Goal: Task Accomplishment & Management: Use online tool/utility

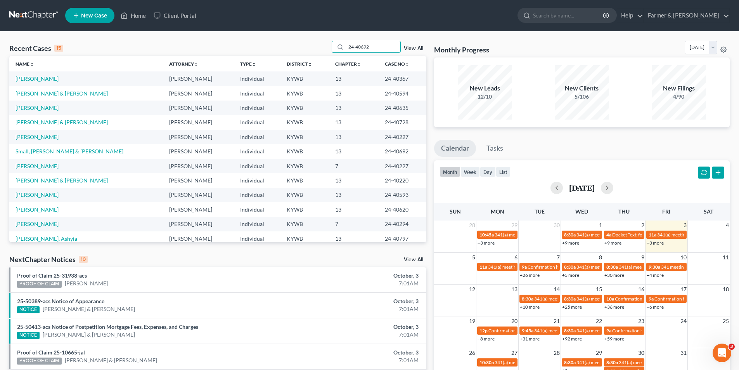
type input "24-40692"
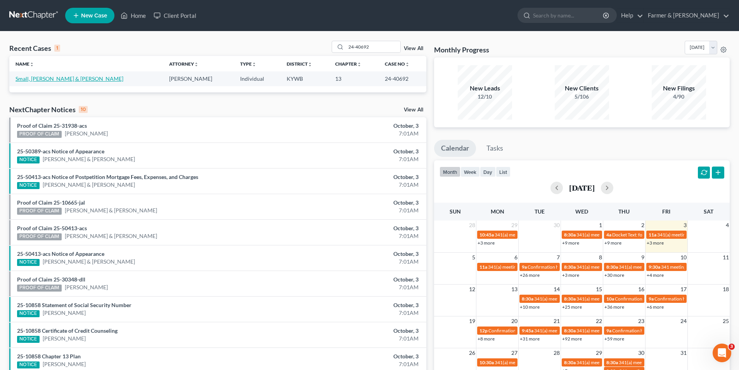
click at [59, 77] on link "Small, Kathy & Charles" at bounding box center [70, 78] width 108 height 7
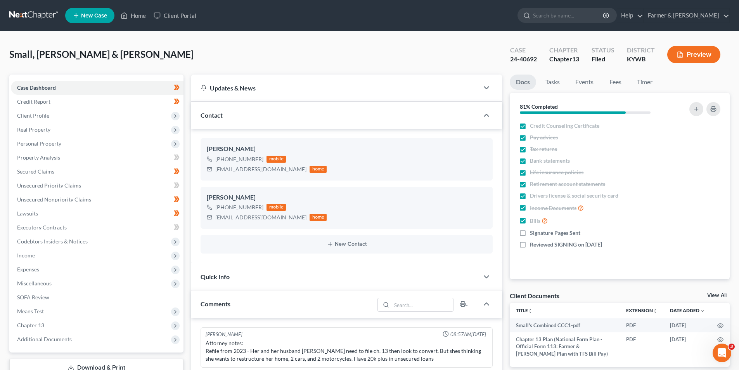
scroll to position [175, 0]
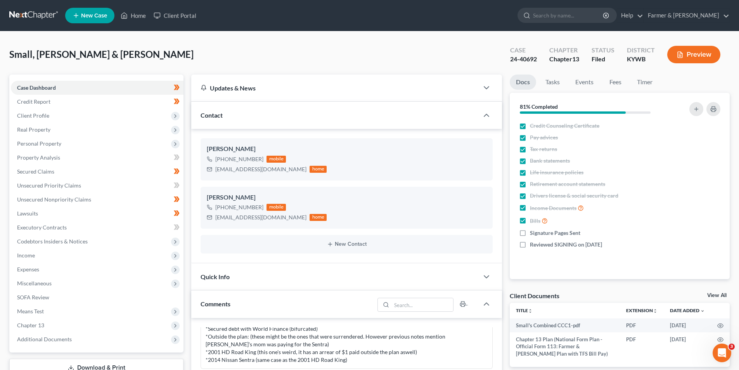
click at [24, 19] on link at bounding box center [34, 16] width 50 height 14
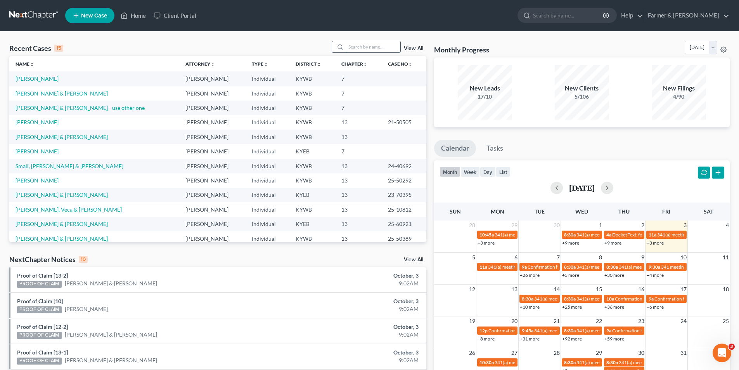
click at [376, 44] on input "search" at bounding box center [373, 46] width 54 height 11
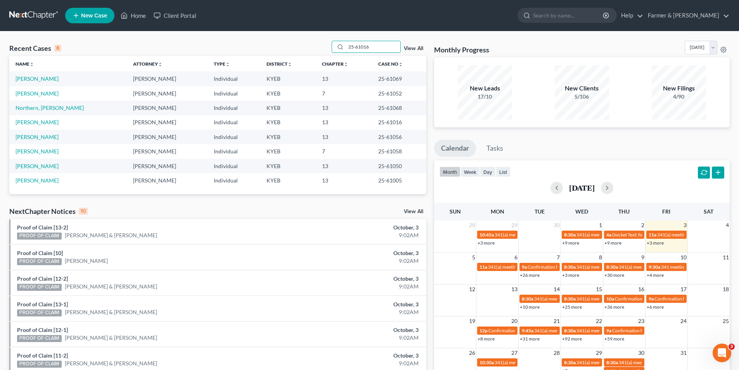
type input "25-61016"
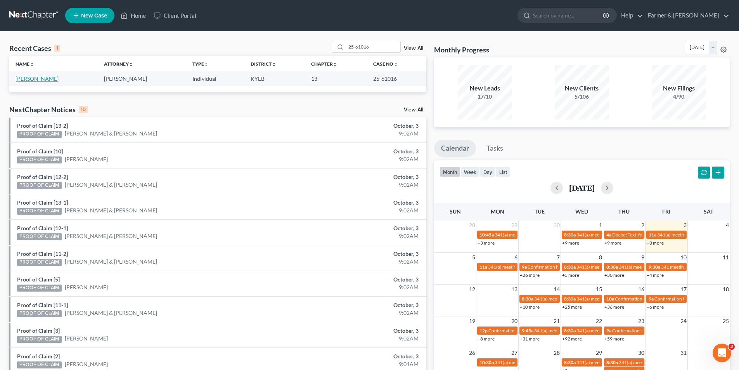
click at [50, 78] on link "[PERSON_NAME]" at bounding box center [37, 78] width 43 height 7
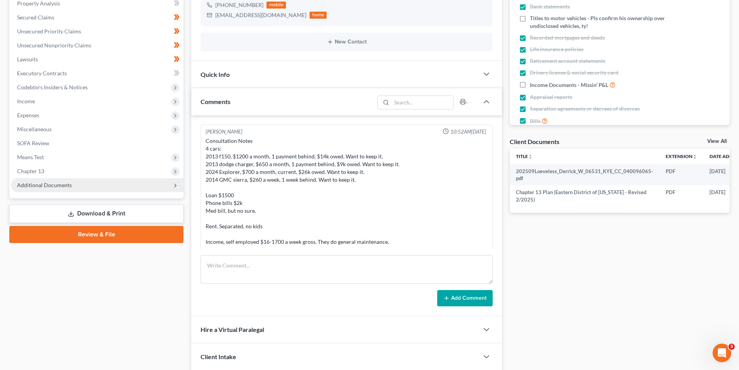
scroll to position [263, 0]
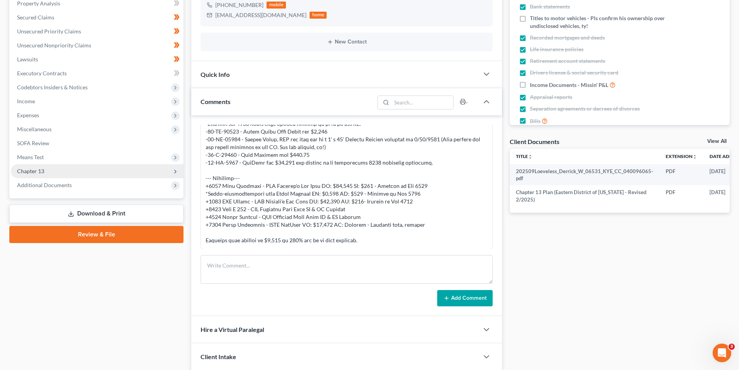
click at [56, 166] on span "Chapter 13" at bounding box center [97, 171] width 173 height 14
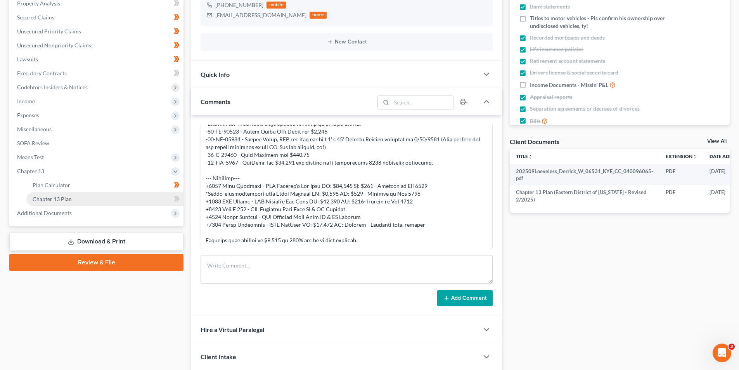
click at [64, 199] on span "Chapter 13 Plan" at bounding box center [52, 199] width 39 height 7
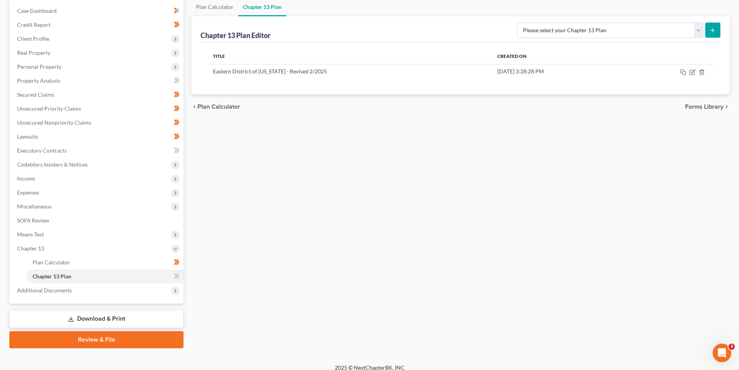
scroll to position [78, 0]
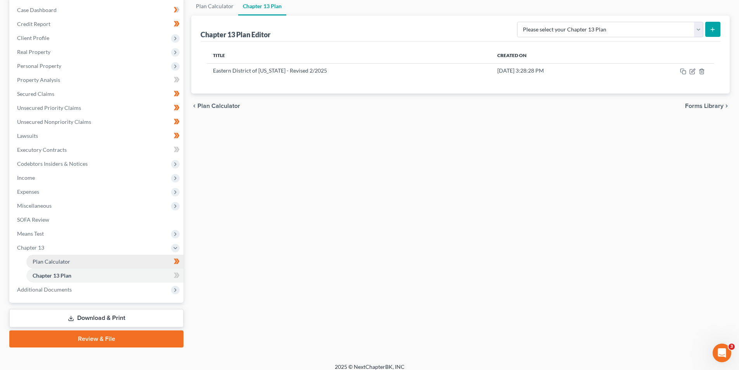
click at [64, 267] on link "Plan Calculator" at bounding box center [104, 262] width 157 height 14
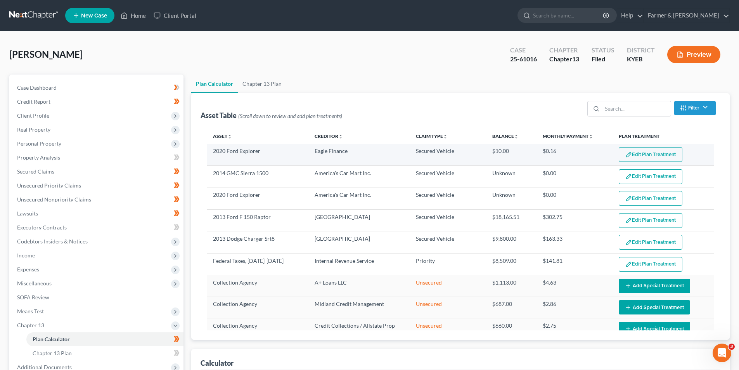
select select "59"
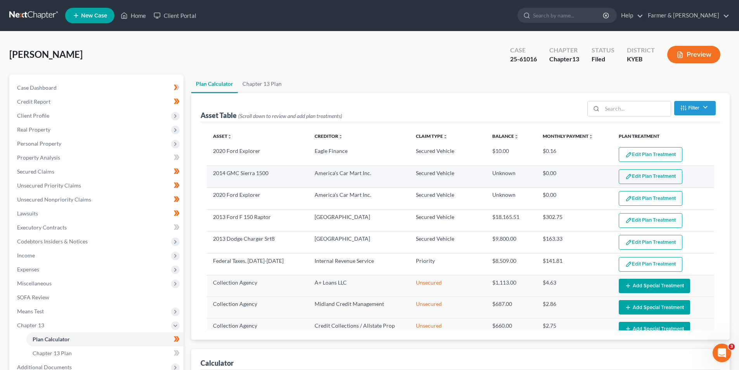
click at [637, 175] on button "Edit Plan Treatment" at bounding box center [651, 176] width 64 height 15
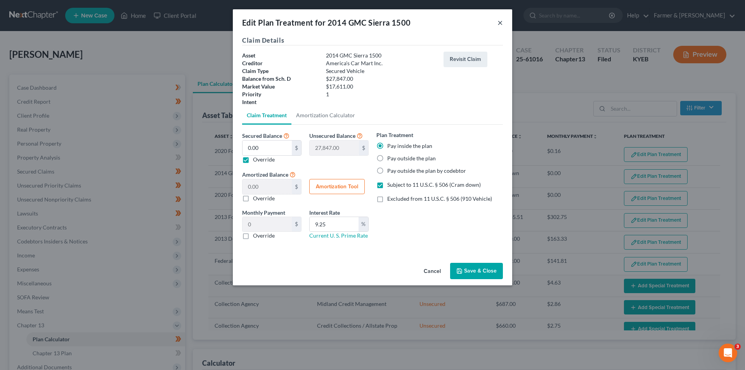
click at [502, 23] on button "×" at bounding box center [500, 22] width 5 height 9
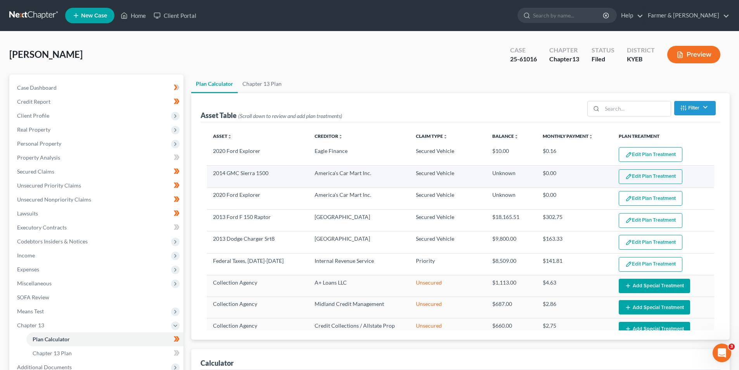
click at [626, 172] on button "Edit Plan Treatment" at bounding box center [651, 176] width 64 height 15
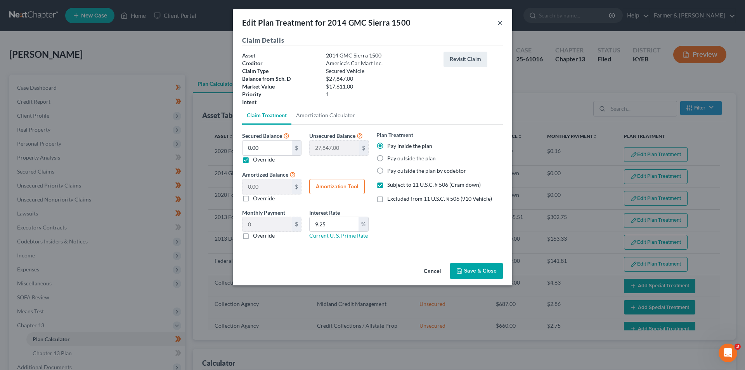
click at [501, 22] on button "×" at bounding box center [500, 22] width 5 height 9
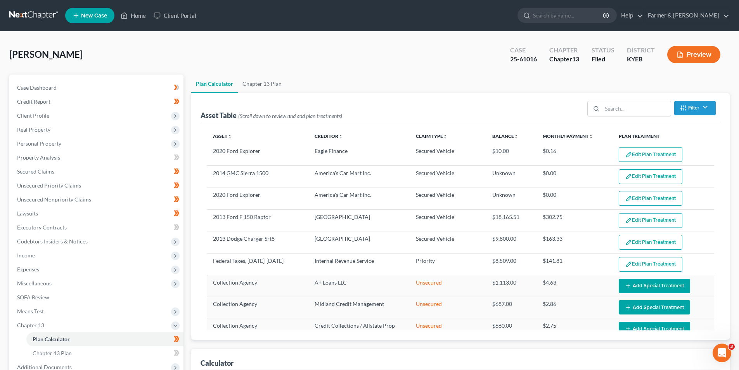
click at [22, 15] on link at bounding box center [34, 16] width 50 height 14
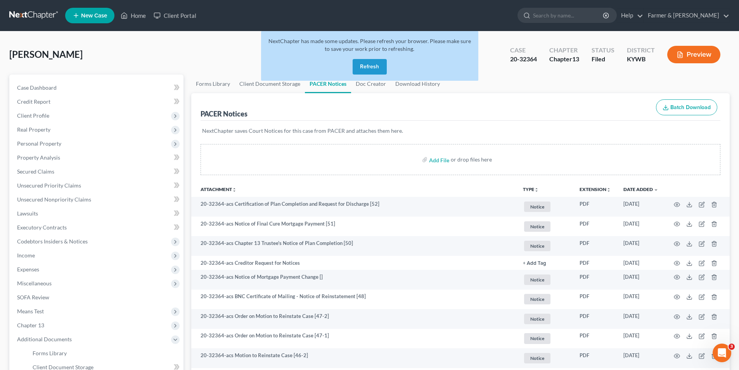
click at [27, 14] on link at bounding box center [34, 16] width 50 height 14
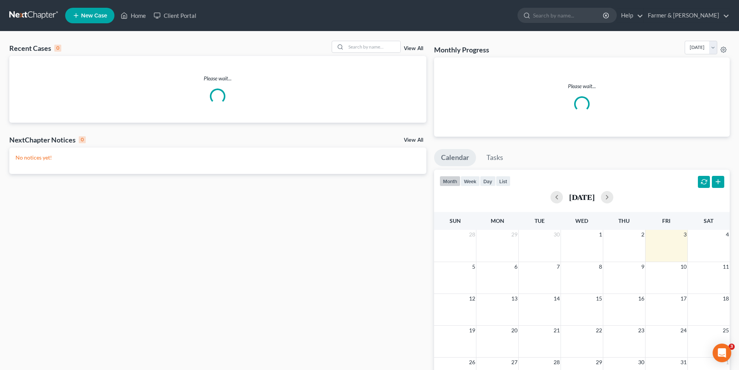
click at [47, 11] on link at bounding box center [34, 16] width 50 height 14
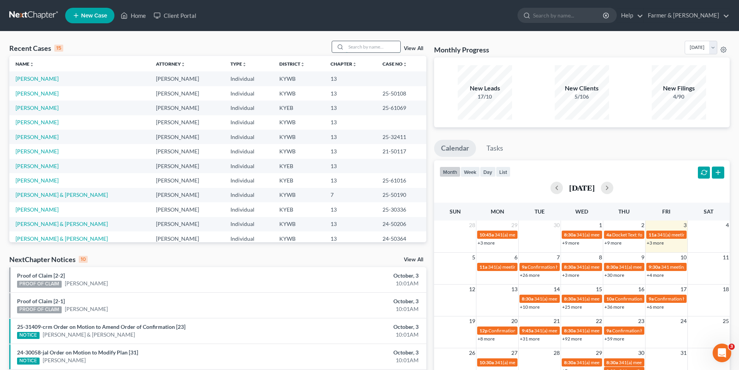
click at [373, 44] on input "search" at bounding box center [373, 46] width 54 height 11
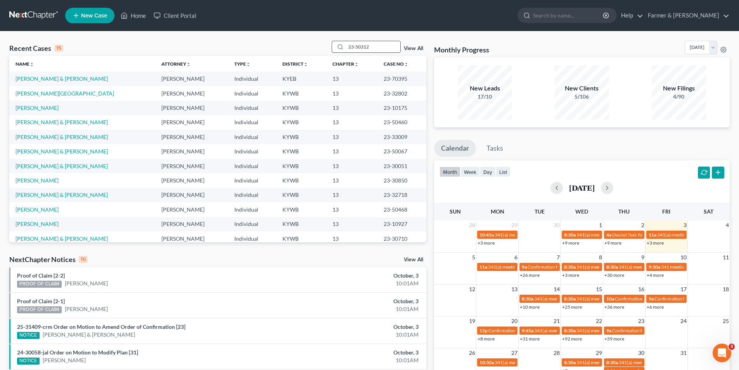
type input "23-50312"
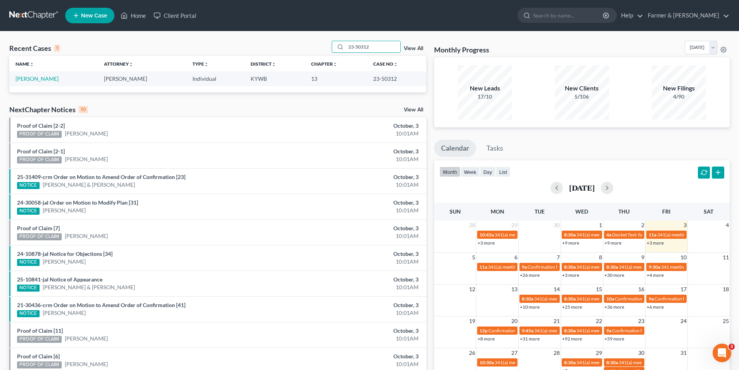
click at [28, 12] on link at bounding box center [34, 16] width 50 height 14
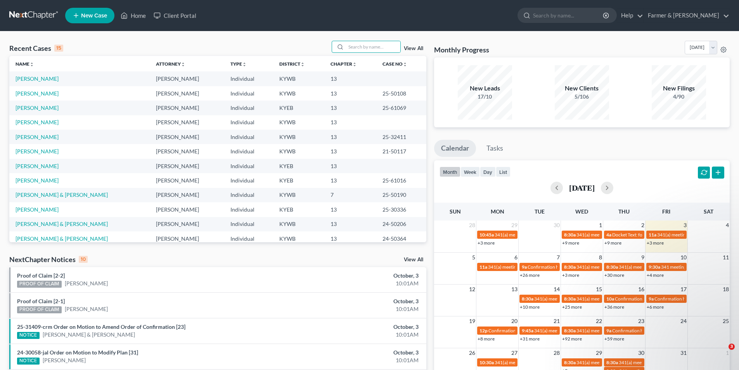
click at [383, 45] on input "search" at bounding box center [373, 46] width 54 height 11
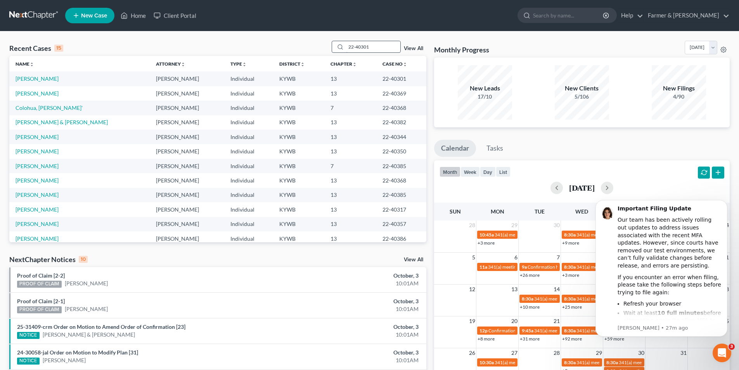
type input "22-40301"
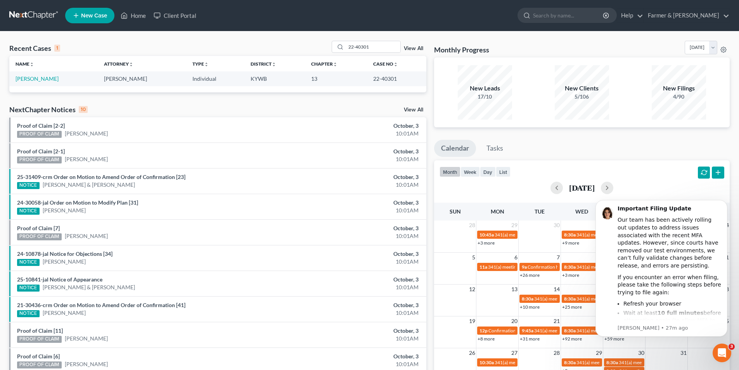
click at [18, 75] on td "Fitch, Harry" at bounding box center [53, 78] width 88 height 14
click at [26, 77] on link "Fitch, Harry" at bounding box center [37, 78] width 43 height 7
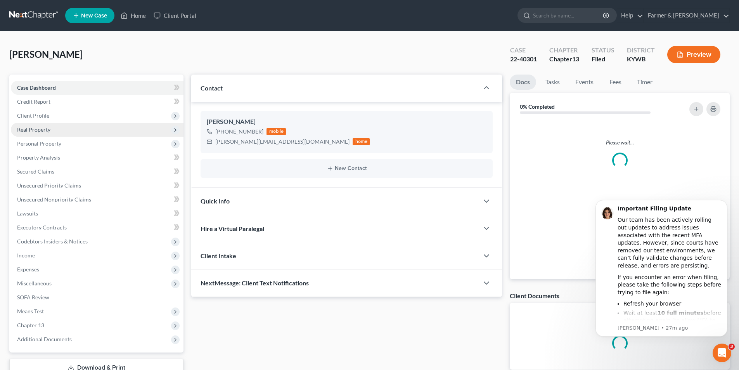
scroll to position [1, 0]
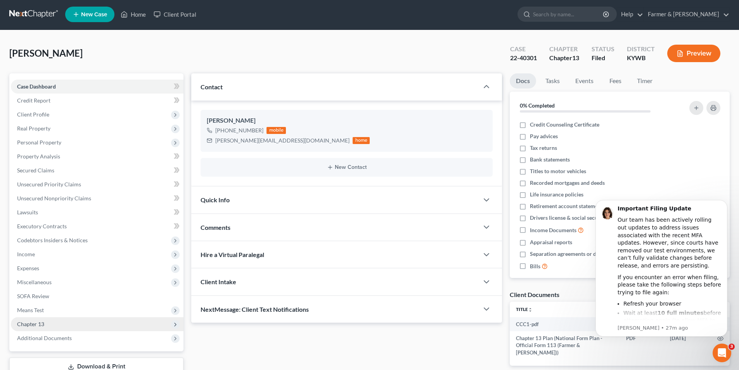
click at [51, 324] on span "Chapter 13" at bounding box center [97, 324] width 173 height 14
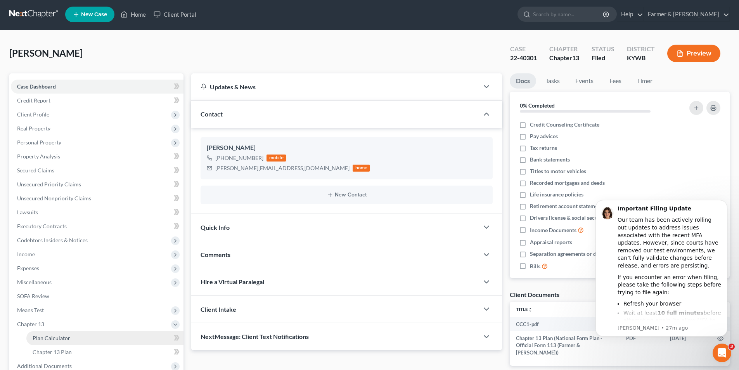
click at [95, 340] on link "Plan Calculator" at bounding box center [104, 338] width 157 height 14
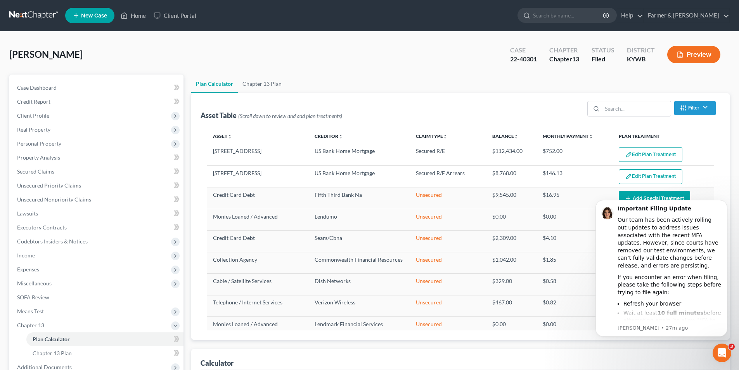
select select "59"
click at [632, 196] on body "Important Filing Update Our team has been actively rolling out updates to addre…" at bounding box center [661, 278] width 149 height 170
drag, startPoint x: 50, startPoint y: 23, endPoint x: 47, endPoint y: 17, distance: 6.3
click at [50, 23] on nav "Home New Case Client Portal Farmer & Wright joe@farmerwright.com My Account Set…" at bounding box center [369, 15] width 739 height 31
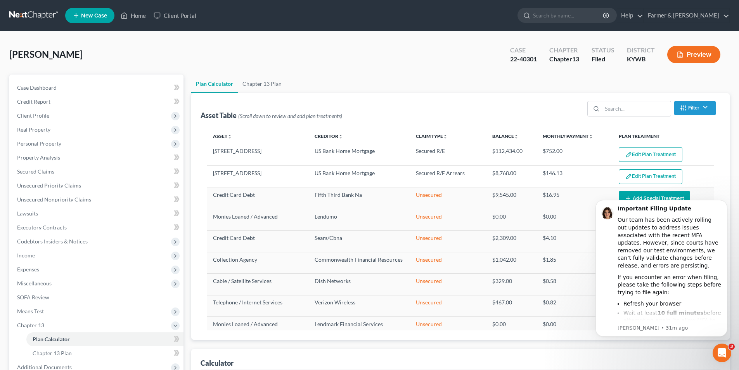
click at [45, 16] on link at bounding box center [34, 16] width 50 height 14
